Goal: Information Seeking & Learning: Learn about a topic

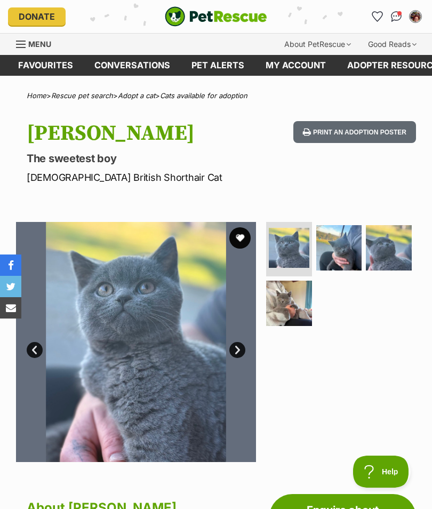
click at [342, 248] on img at bounding box center [339, 248] width 46 height 46
click at [344, 250] on img at bounding box center [339, 248] width 46 height 46
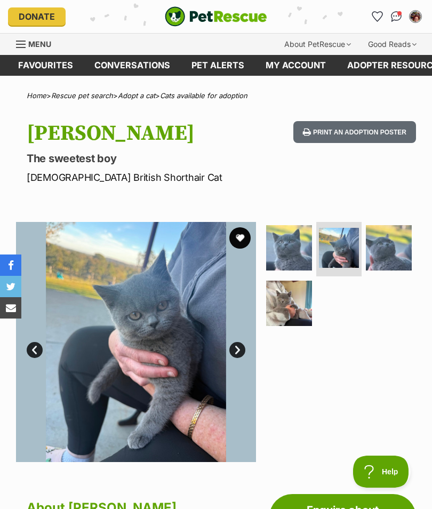
click at [390, 244] on img at bounding box center [389, 248] width 46 height 46
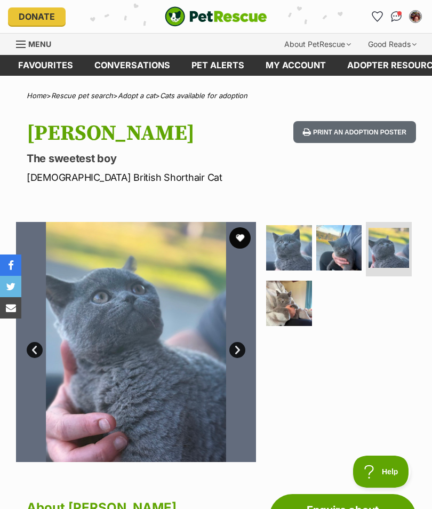
click at [240, 347] on link "Next" at bounding box center [237, 350] width 16 height 16
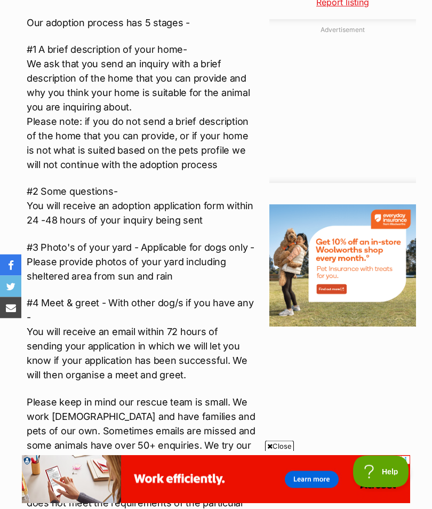
scroll to position [1166, 0]
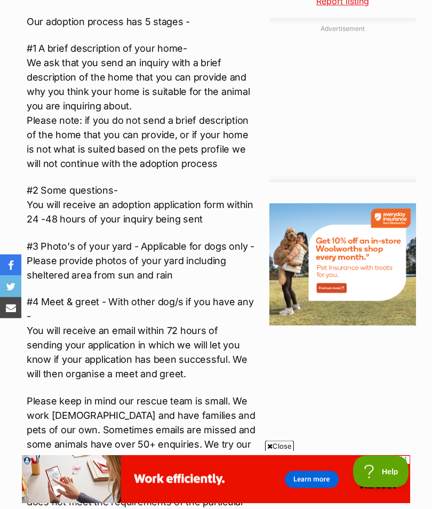
click at [393, 338] on aside "Adoption information I've been adopted! This pet is no longer available On Hold…" at bounding box center [340, 198] width 152 height 1762
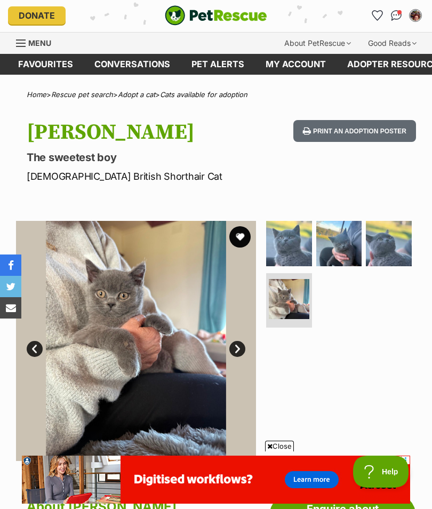
scroll to position [0, 0]
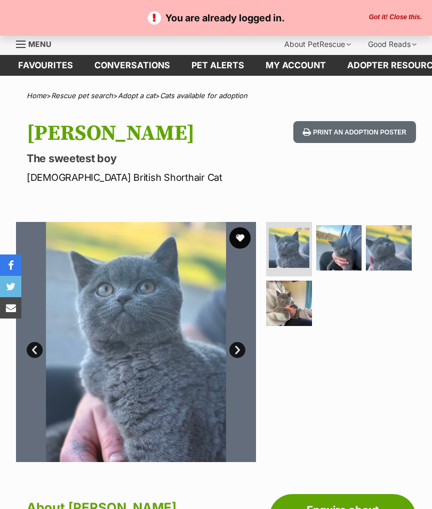
click at [367, 167] on div "Print an adoption poster" at bounding box center [352, 152] width 127 height 63
click at [414, 15] on button "Got it! Close this." at bounding box center [395, 17] width 59 height 9
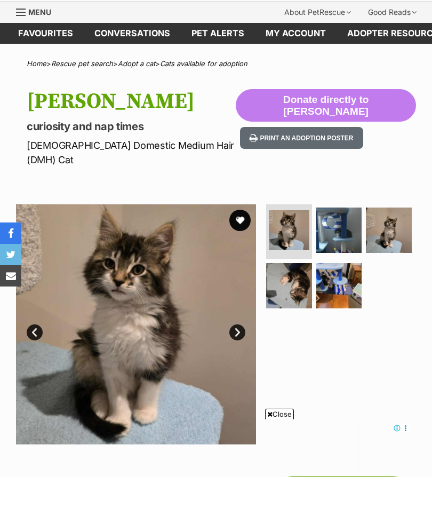
scroll to position [34, 0]
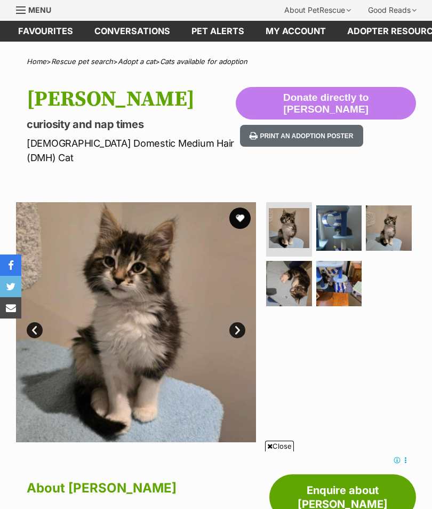
click at [290, 212] on img at bounding box center [289, 228] width 41 height 41
click at [332, 208] on img at bounding box center [339, 228] width 46 height 46
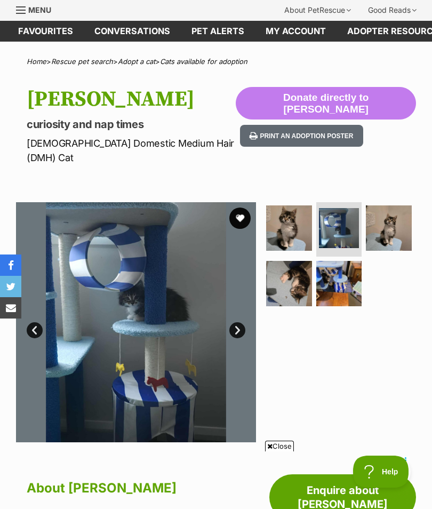
scroll to position [0, 0]
click at [392, 212] on img at bounding box center [389, 228] width 46 height 46
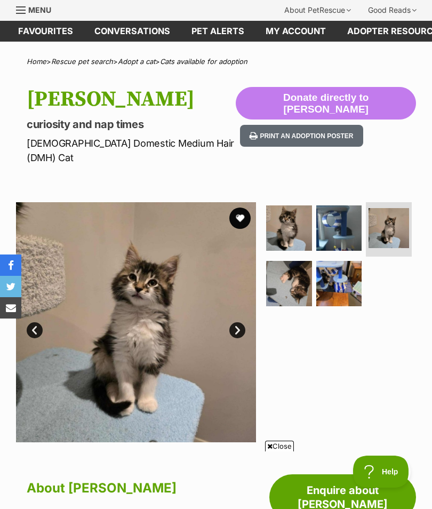
click at [287, 262] on img at bounding box center [289, 284] width 46 height 46
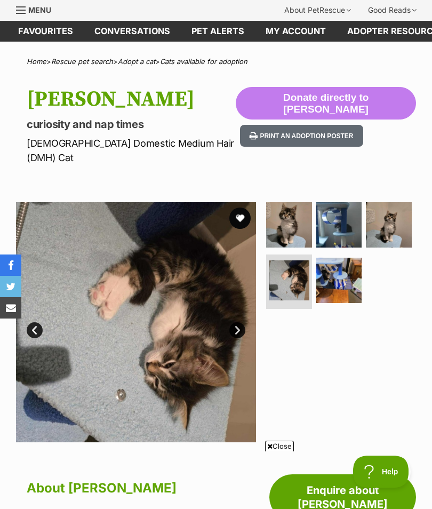
click at [338, 260] on img at bounding box center [339, 281] width 46 height 46
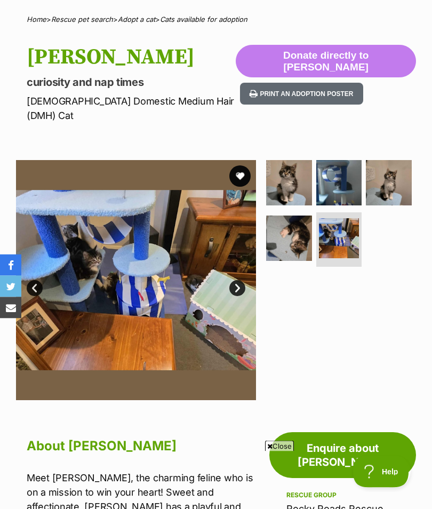
scroll to position [76, 0]
click at [390, 163] on img at bounding box center [389, 183] width 46 height 46
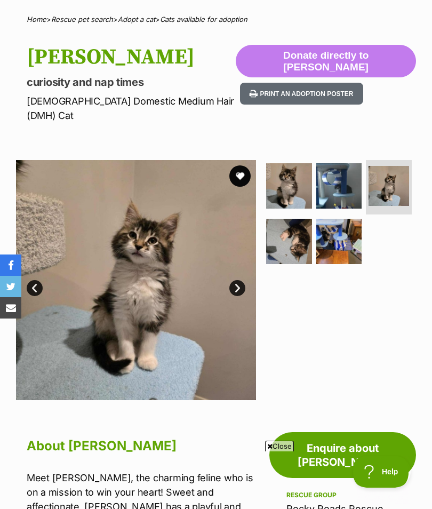
scroll to position [0, 0]
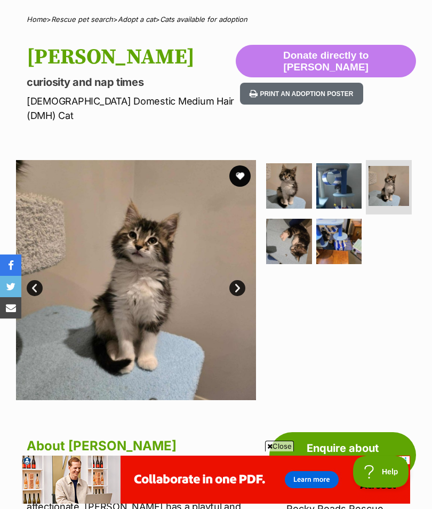
click at [341, 174] on img at bounding box center [339, 186] width 46 height 46
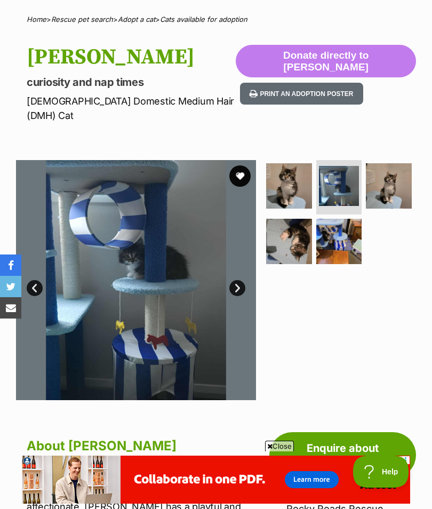
click at [292, 170] on img at bounding box center [289, 186] width 46 height 46
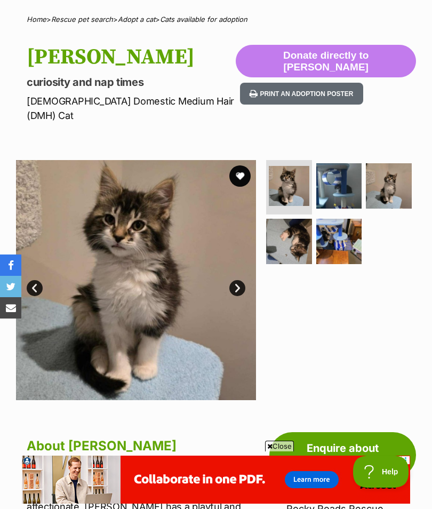
click at [288, 230] on img at bounding box center [289, 242] width 46 height 46
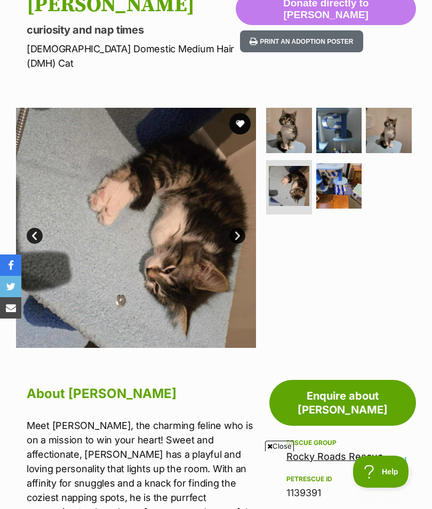
scroll to position [128, 0]
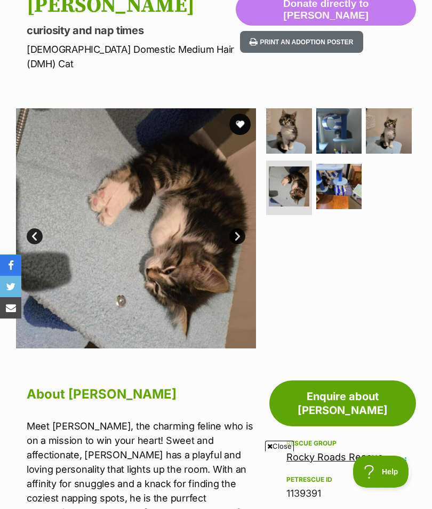
click at [290, 114] on img at bounding box center [289, 131] width 46 height 46
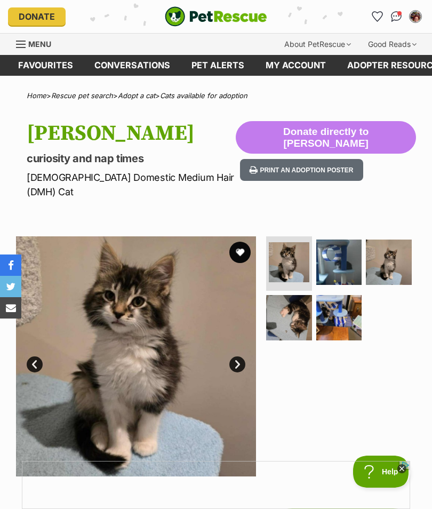
scroll to position [0, 0]
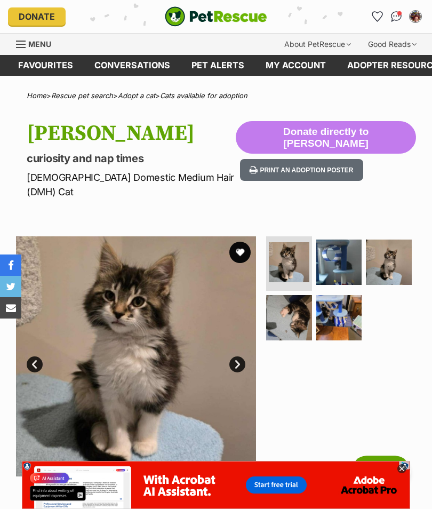
click at [334, 246] on img at bounding box center [339, 262] width 46 height 46
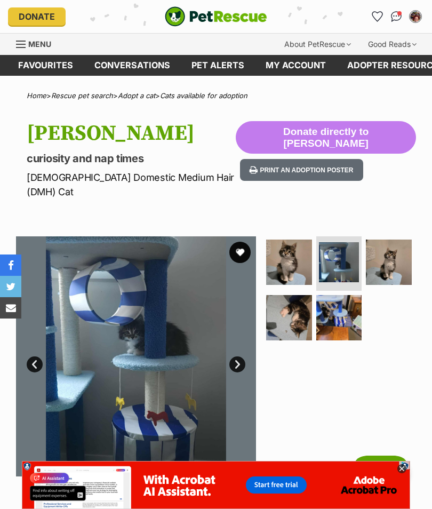
click at [392, 248] on img at bounding box center [389, 262] width 46 height 46
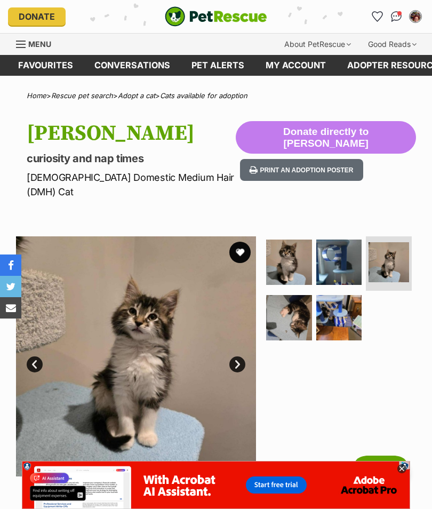
click at [292, 302] on img at bounding box center [289, 318] width 46 height 46
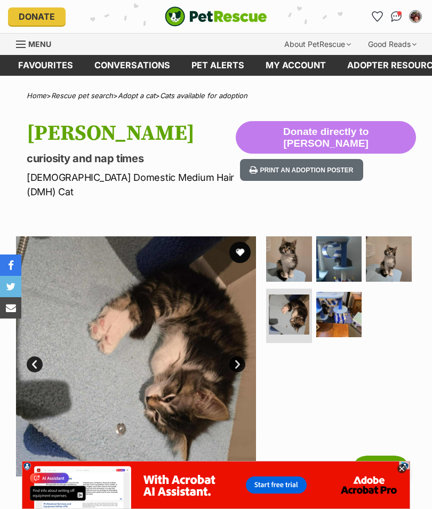
click at [335, 306] on img at bounding box center [339, 315] width 46 height 46
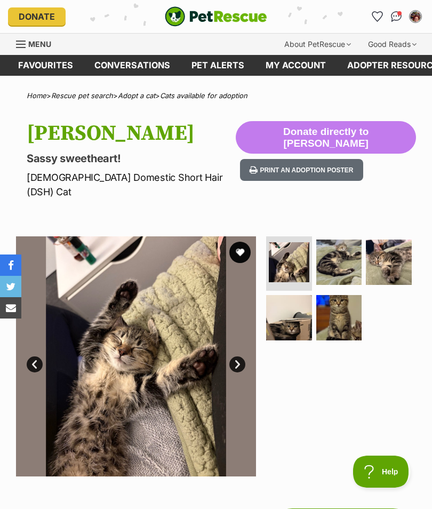
click at [335, 246] on img at bounding box center [339, 262] width 46 height 46
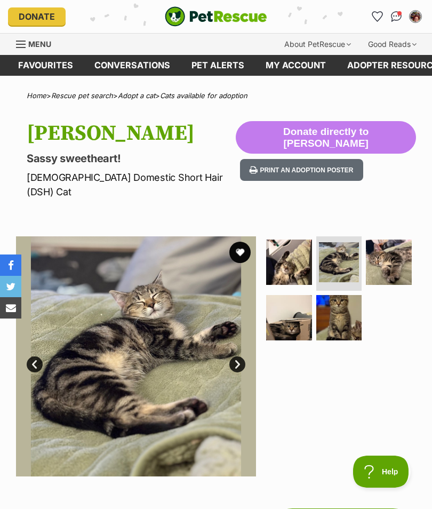
click at [385, 242] on img at bounding box center [389, 262] width 46 height 46
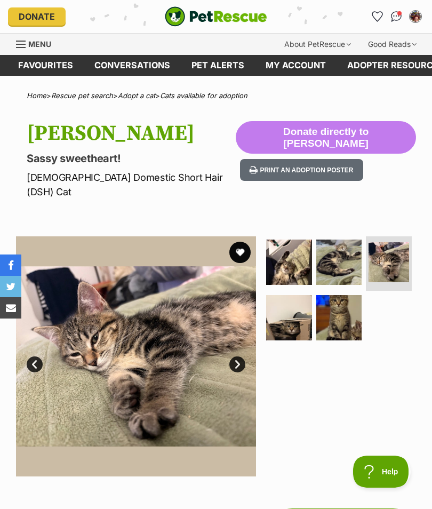
click at [283, 298] on img at bounding box center [289, 318] width 46 height 46
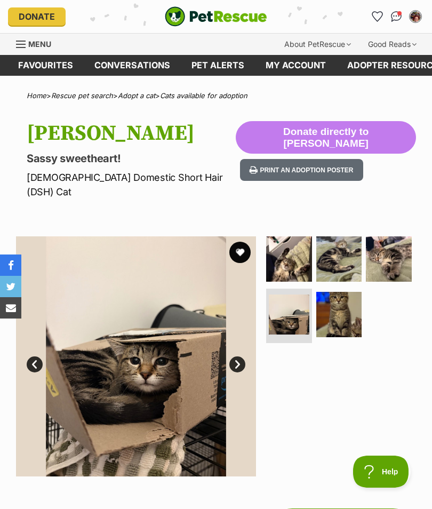
click at [336, 300] on img at bounding box center [339, 315] width 46 height 46
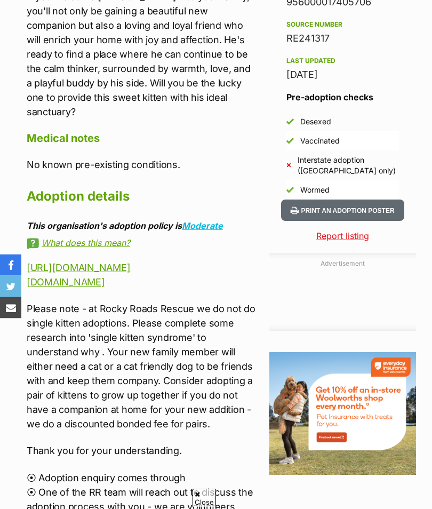
scroll to position [870, 0]
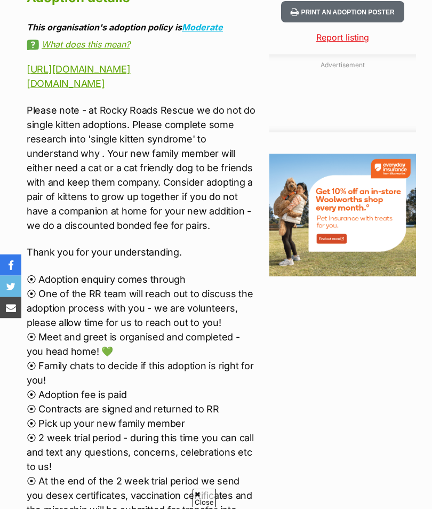
scroll to position [1069, 0]
click at [263, 363] on div "Advertisement Adoption information I've been adopted! This pet is no longer ava…" at bounding box center [216, 76] width 400 height 1294
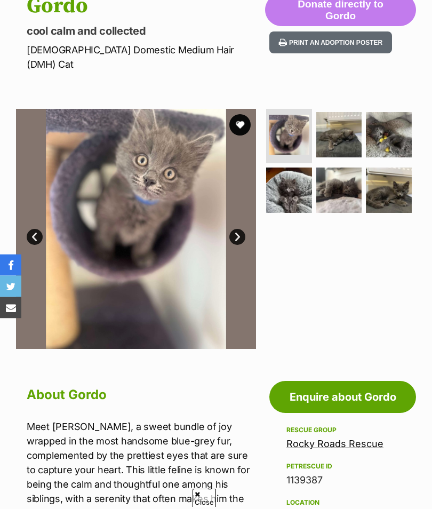
scroll to position [123, 0]
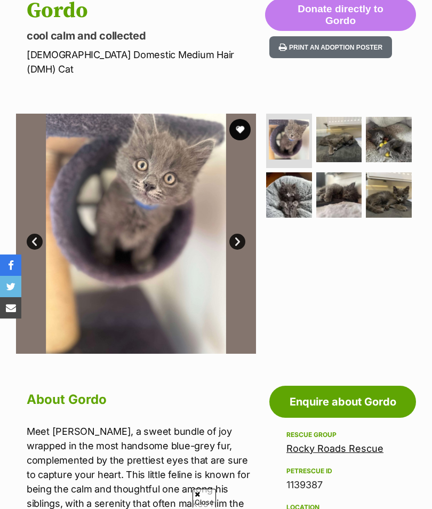
click at [340, 127] on img at bounding box center [339, 140] width 46 height 46
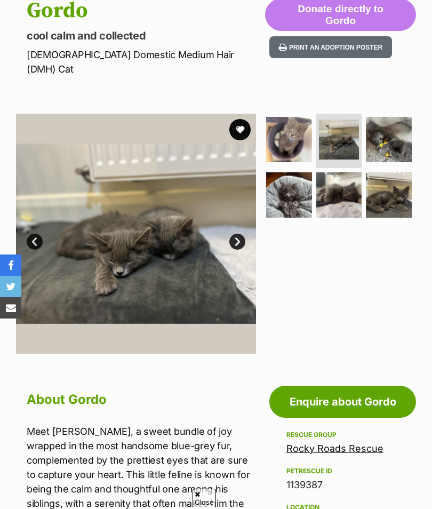
click at [36, 234] on link "Prev" at bounding box center [35, 242] width 16 height 16
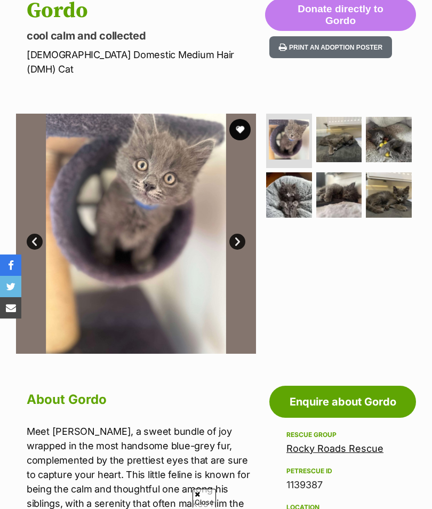
click at [339, 122] on img at bounding box center [339, 140] width 46 height 46
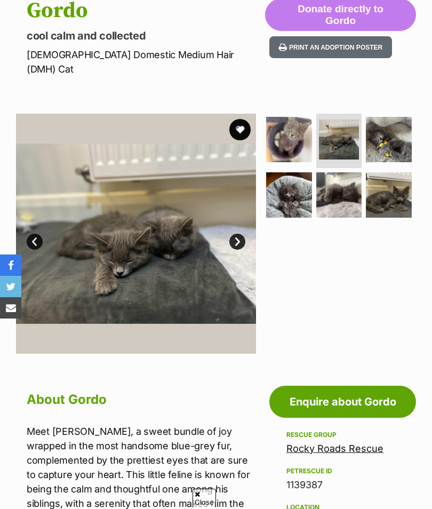
click at [389, 127] on img at bounding box center [389, 140] width 46 height 46
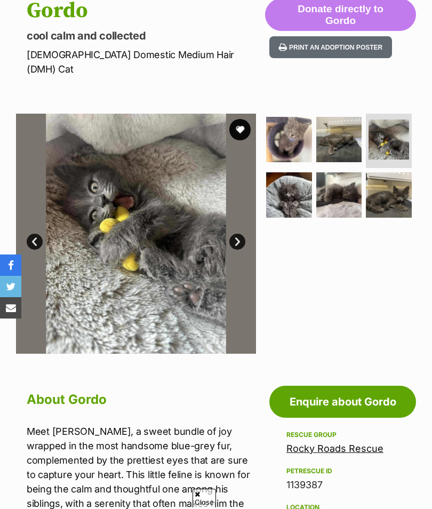
click at [300, 172] on img at bounding box center [289, 195] width 46 height 46
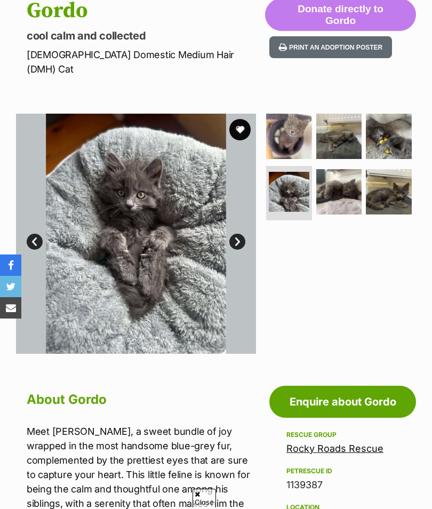
click at [344, 170] on img at bounding box center [339, 192] width 46 height 46
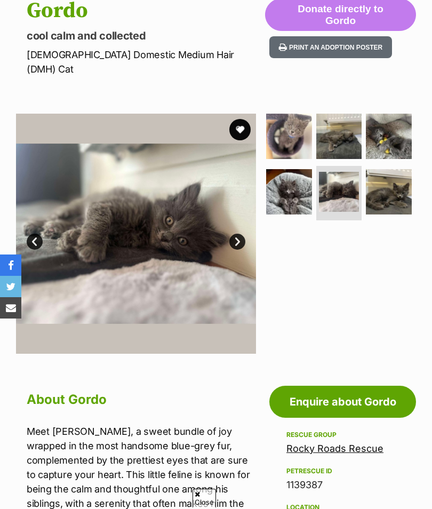
click at [348, 177] on img at bounding box center [339, 192] width 41 height 41
click at [393, 180] on img at bounding box center [389, 192] width 46 height 46
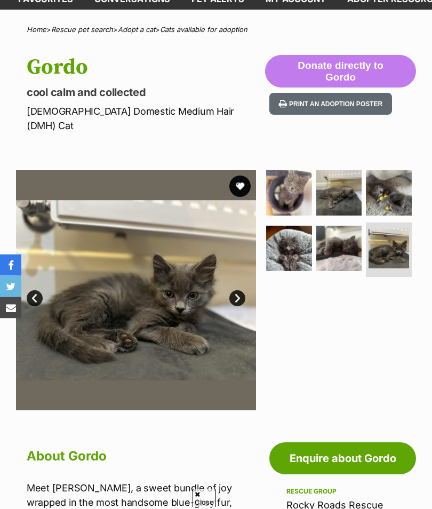
scroll to position [0, 0]
